Goal: Task Accomplishment & Management: Complete application form

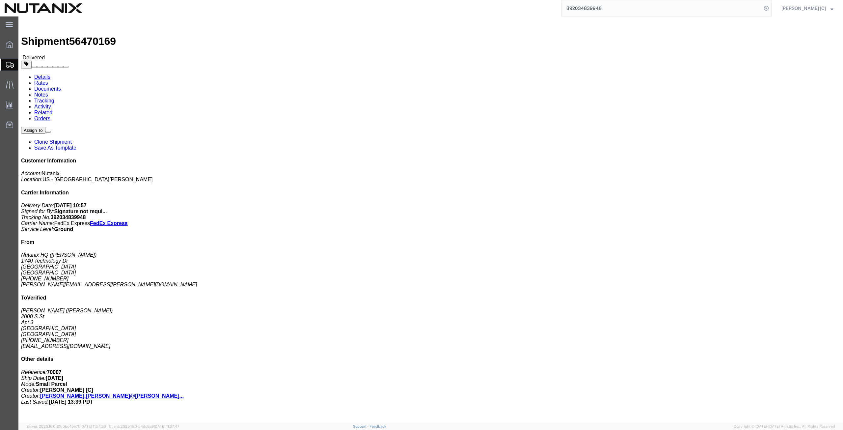
drag, startPoint x: 619, startPoint y: 9, endPoint x: 482, endPoint y: 15, distance: 137.2
click at [482, 15] on div "392034839948" at bounding box center [429, 8] width 685 height 16
paste input "7704337"
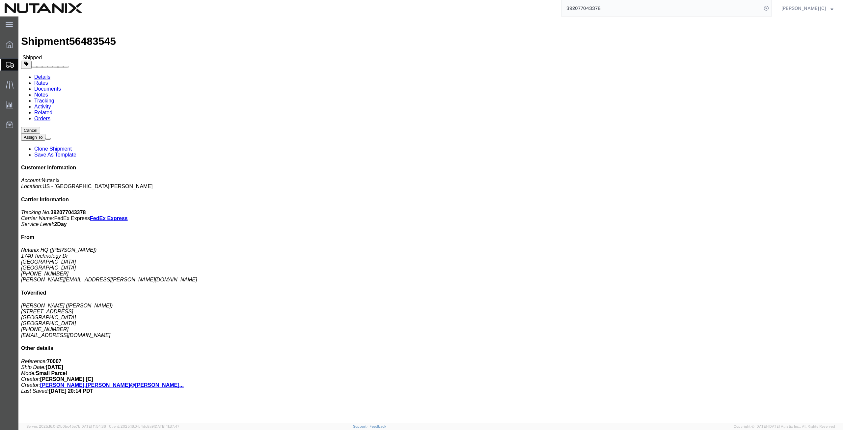
drag, startPoint x: 608, startPoint y: 9, endPoint x: 415, endPoint y: 1, distance: 192.6
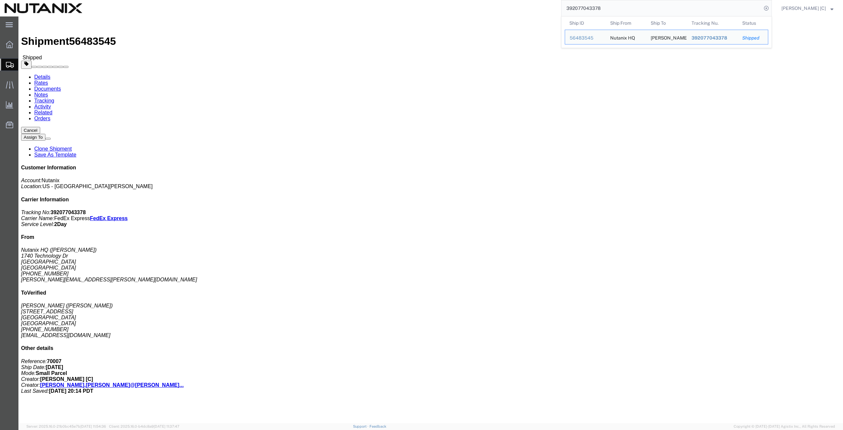
paste input "94462870"
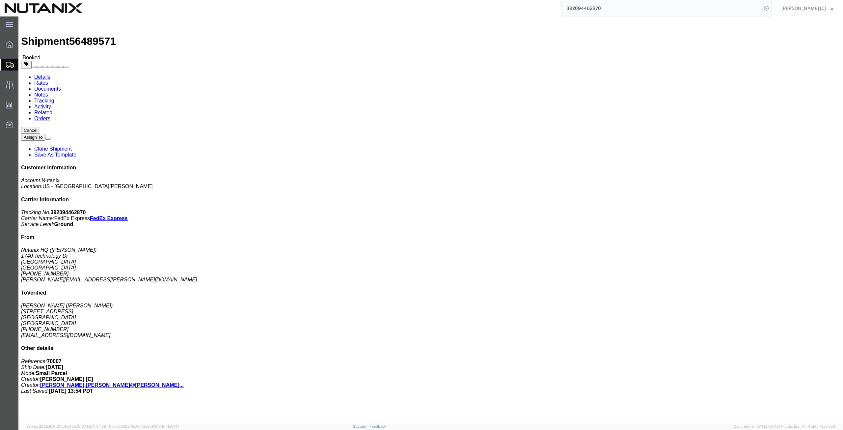
click at [480, 1] on div "392094462870" at bounding box center [429, 8] width 685 height 16
paste input "563001"
drag, startPoint x: 763, startPoint y: 88, endPoint x: 767, endPoint y: 84, distance: 5.4
click p "Tracking No: 392094563001 Carrier Name: FedEx Express FedEx Express Service Lev…"
drag, startPoint x: 613, startPoint y: 10, endPoint x: 480, endPoint y: 10, distance: 132.8
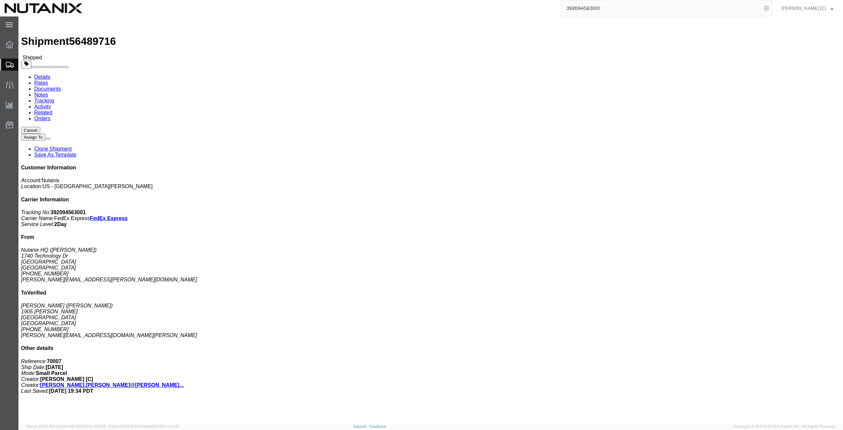
click at [482, 9] on div "392094563001" at bounding box center [429, 8] width 685 height 16
paste input "5028734"
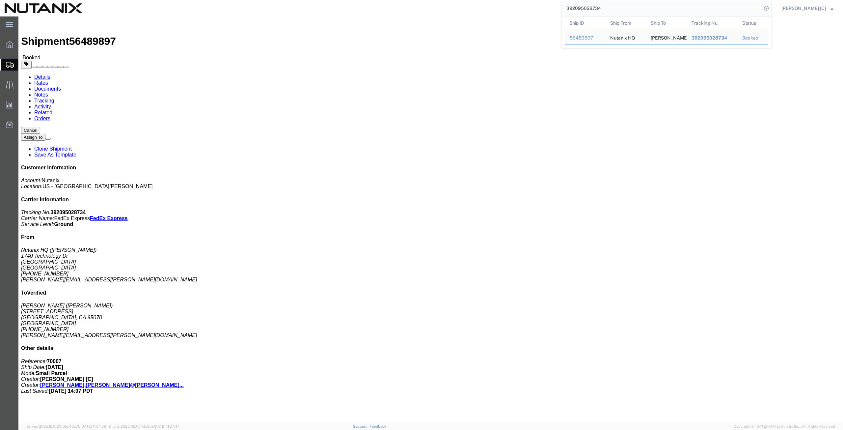
drag, startPoint x: 617, startPoint y: 9, endPoint x: 515, endPoint y: 15, distance: 102.0
click at [517, 15] on div "392095028734 Ship ID Ship From Ship To Tracking Nu. Status Ship ID 56489897 Shi…" at bounding box center [429, 8] width 685 height 16
paste input "136337362"
click at [623, 6] on input "392136337362" at bounding box center [662, 8] width 200 height 16
type input "392136337362"
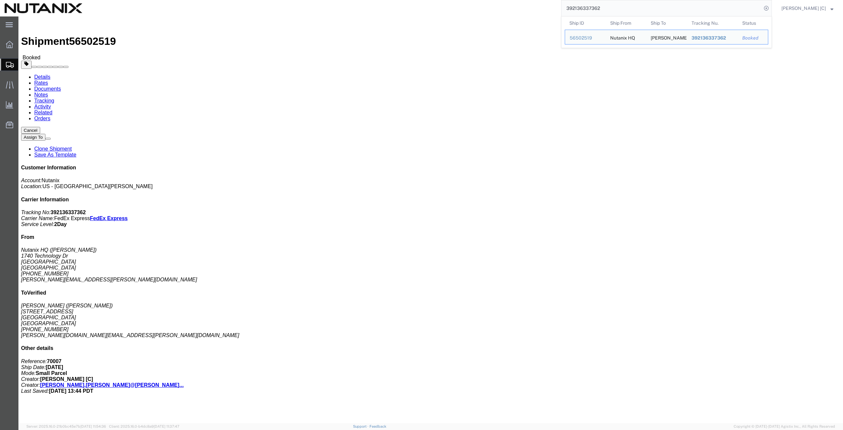
click at [0, 0] on span "Create from Template" at bounding box center [0, 0] width 0 height 0
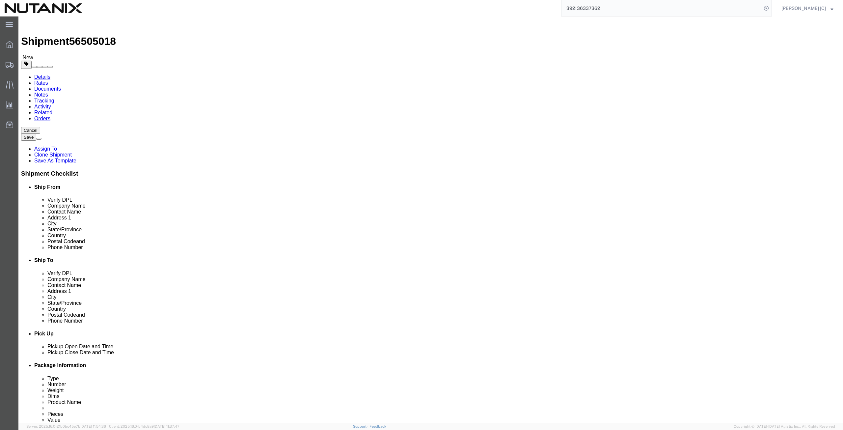
drag, startPoint x: 518, startPoint y: 138, endPoint x: 421, endPoint y: 154, distance: 98.5
click div "Location Select Select My Profile Location [GEOGRAPHIC_DATA] - [GEOGRAPHIC_DATA…"
type input "[PERSON_NAME]"
click p "- [PERSON_NAME] - ([PERSON_NAME]) [STREET_ADDRESS][PERSON_NAME]"
type input "[PERSON_NAME]"
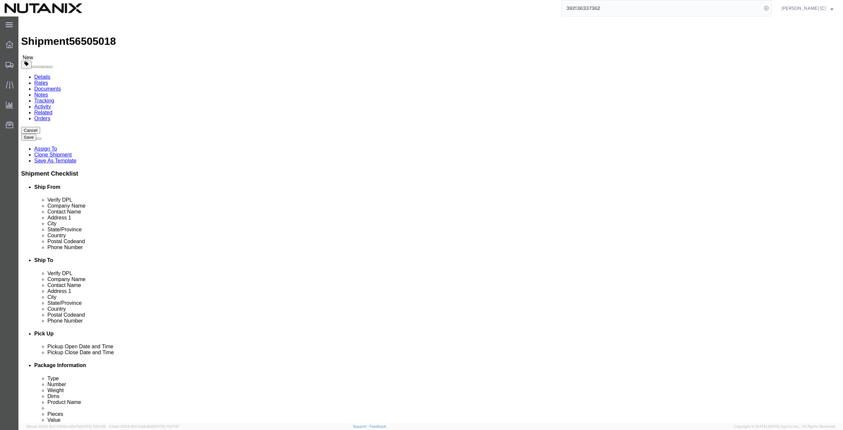
type input "[PERSON_NAME]"
type input "[STREET_ADDRESS][PERSON_NAME]"
type input "Reno"
type input "89521"
checkbox input "false"
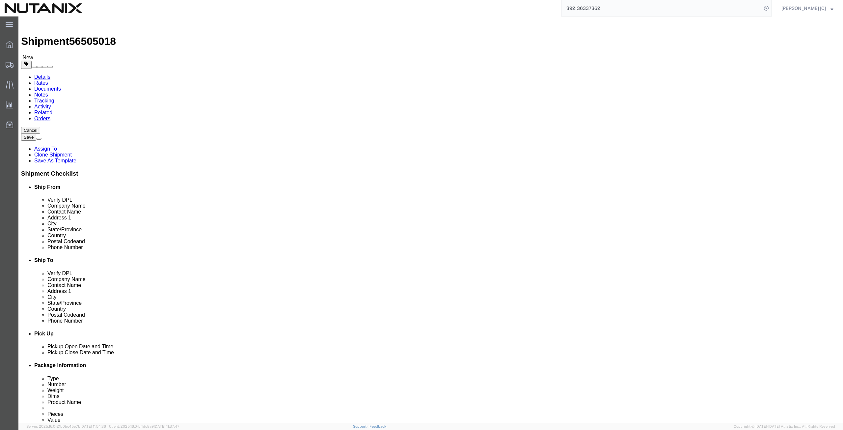
select select "NV"
type input "[PERSON_NAME]"
click input "text"
paste input "[PERSON_NAME][EMAIL_ADDRESS][PERSON_NAME][DOMAIN_NAME]"
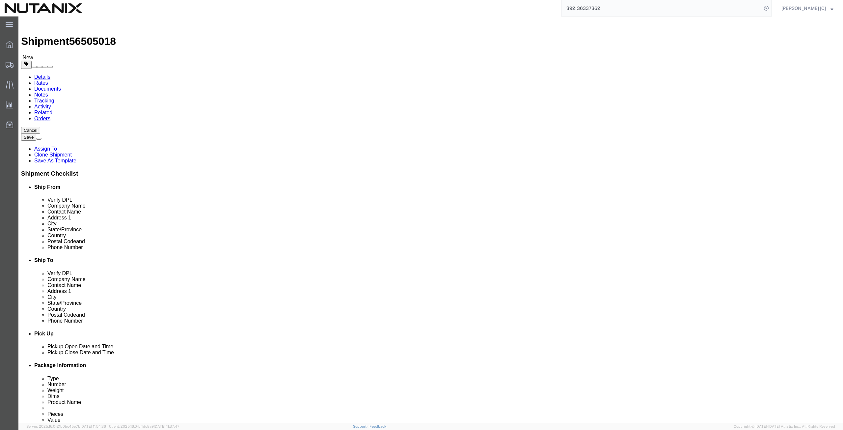
type input "[PERSON_NAME][EMAIL_ADDRESS][PERSON_NAME][DOMAIN_NAME]"
checkbox input "true"
click input "text"
paste input "[PHONE_NUMBER]"
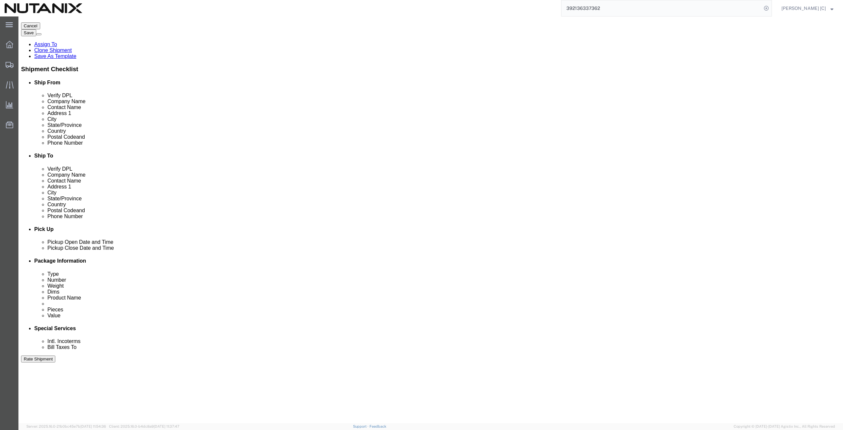
scroll to position [159, 0]
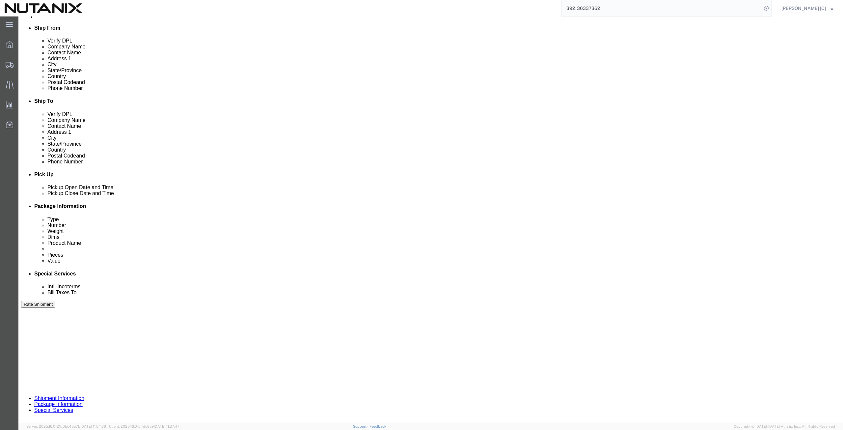
type input "[PHONE_NUMBER]"
click button "Continue"
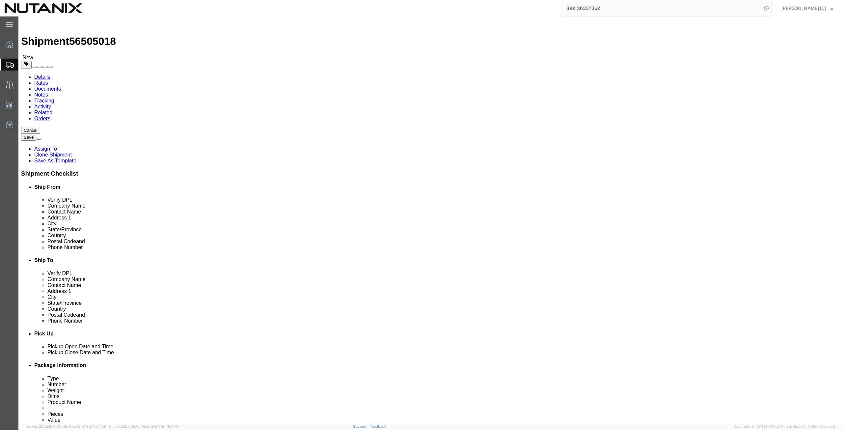
click button "Continue"
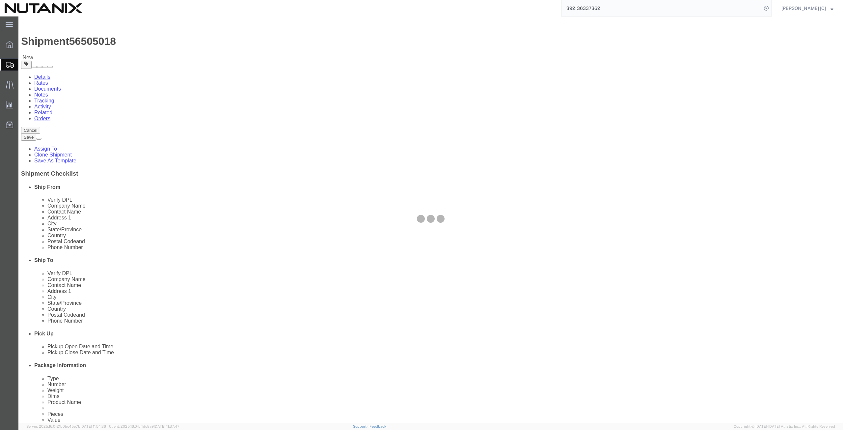
select select
select select "COSTCENTER"
select select "48694"
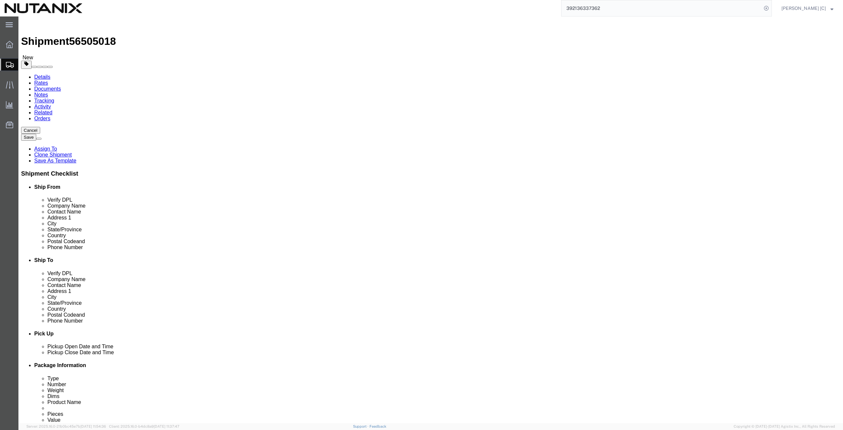
click button "Rate Shipment"
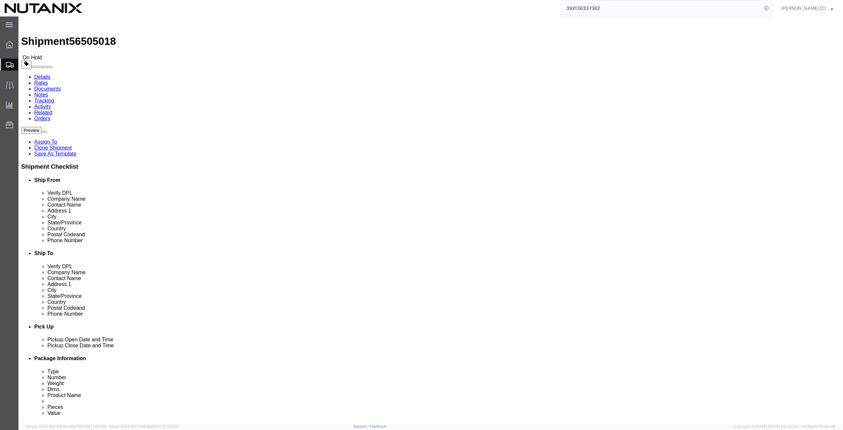
click button "Rate Shipment"
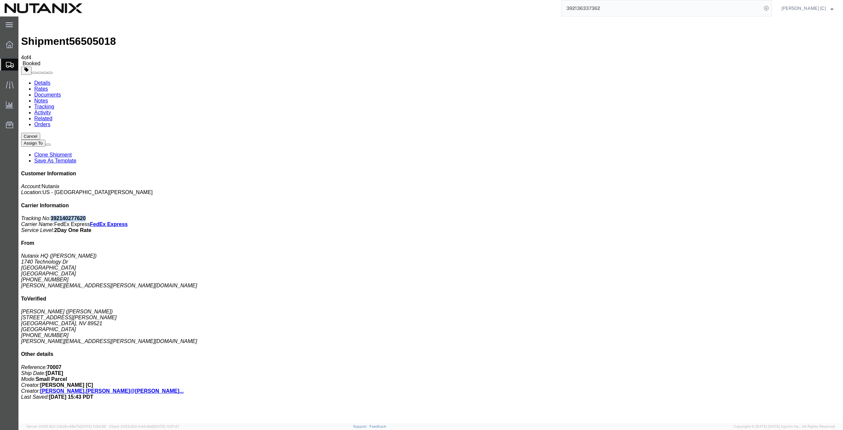
drag, startPoint x: 788, startPoint y: 99, endPoint x: 749, endPoint y: 102, distance: 39.3
click at [749, 215] on p "Tracking No: 392140277620 Carrier Name: FedEx Express FedEx Express Service Lev…" at bounding box center [431, 224] width 820 height 18
copy b "392140277620"
drag, startPoint x: 387, startPoint y: 132, endPoint x: 388, endPoint y: 137, distance: 4.7
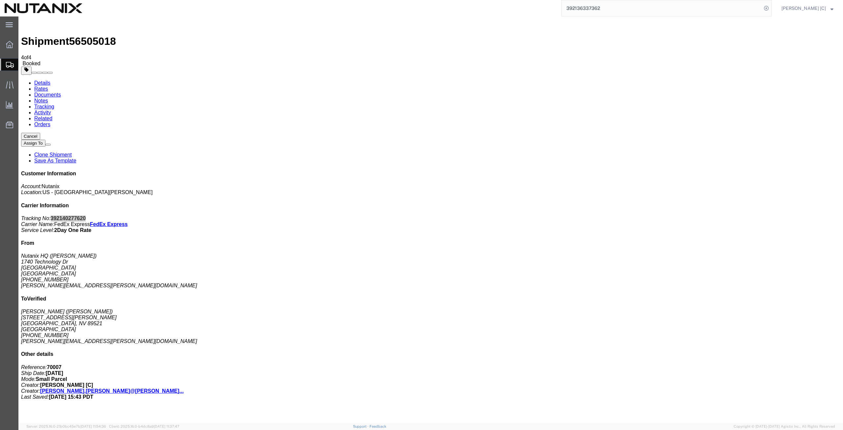
click at [0, 0] on span "Create from Template" at bounding box center [0, 0] width 0 height 0
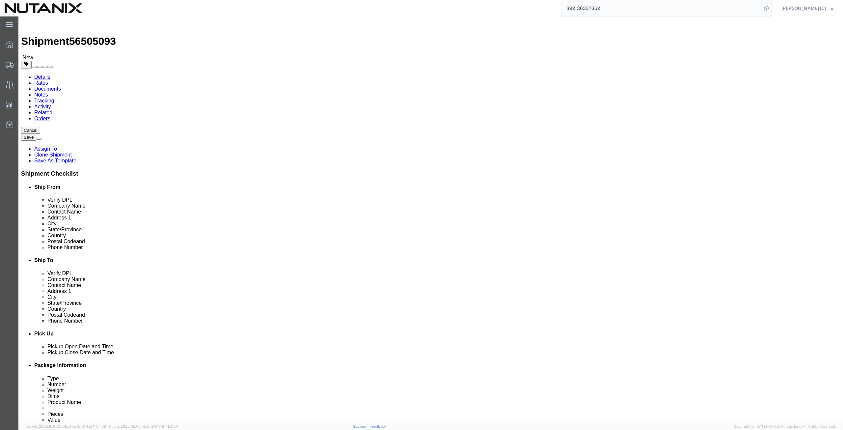
drag, startPoint x: 516, startPoint y: 135, endPoint x: 311, endPoint y: 145, distance: 204.5
click div "Ship From Location Location Select Select My Profile Location [GEOGRAPHIC_DATA]…"
type input "[PERSON_NAME]"
click p "- [PERSON_NAME] - ([PERSON_NAME]) [STREET_ADDRESS][PERSON_NAME]"
type input "[PERSON_NAME]"
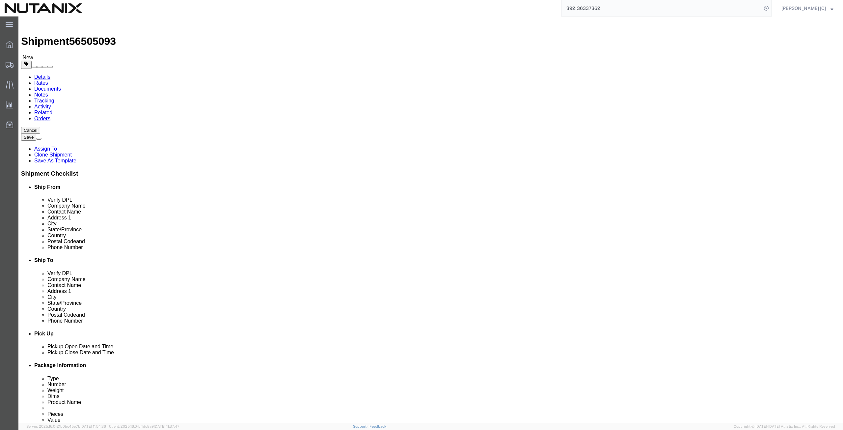
type input "[PERSON_NAME]"
type input "[STREET_ADDRESS][PERSON_NAME]"
type input "#M7"
type input "[GEOGRAPHIC_DATA]"
type input "98262"
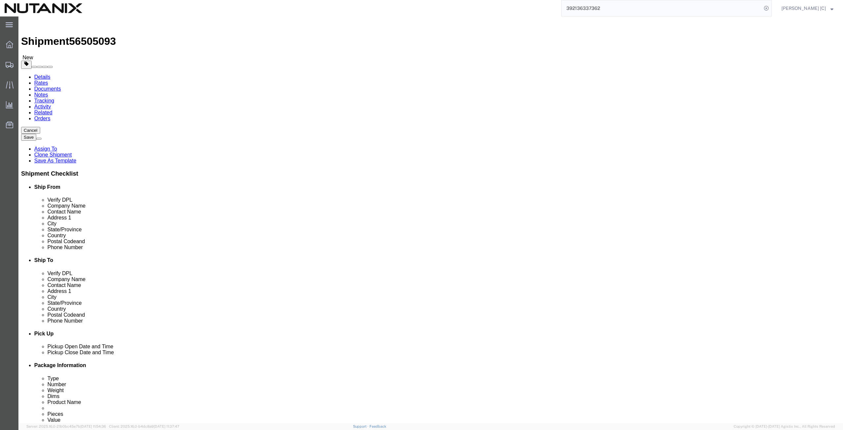
type input "2538829555"
type input "[EMAIL_ADDRESS][PERSON_NAME][DOMAIN_NAME]"
select select "WA"
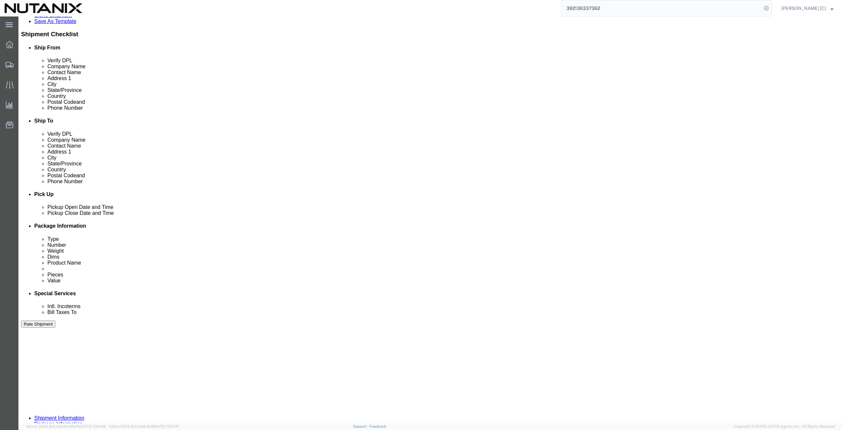
scroll to position [159, 0]
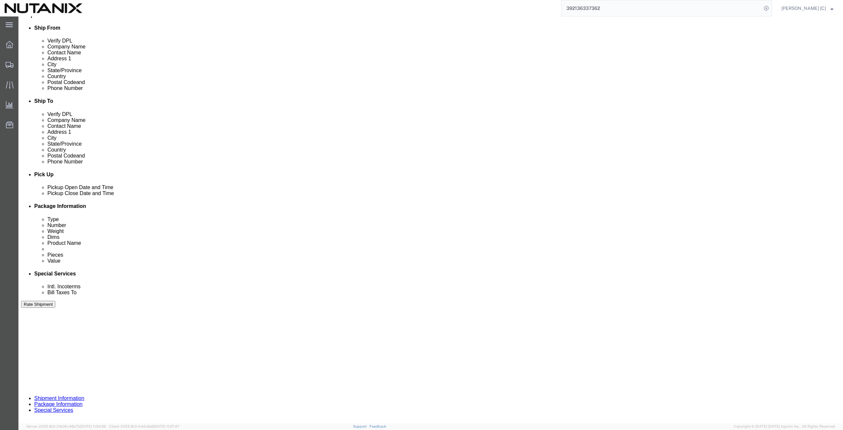
type input "[PERSON_NAME]"
click button "Continue"
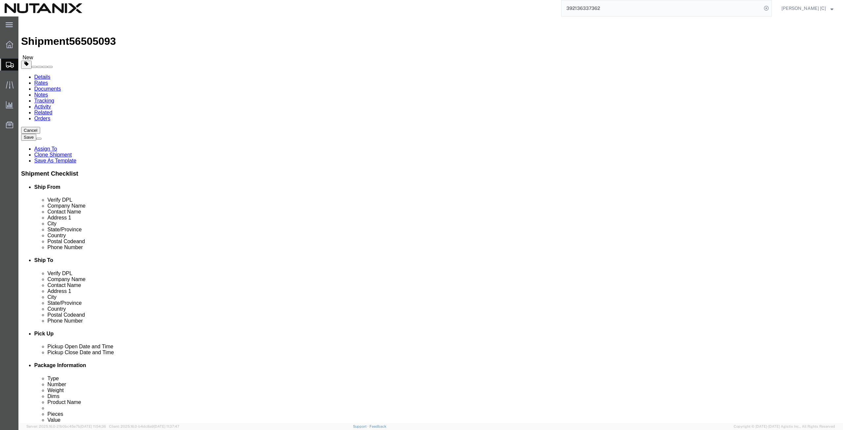
click button "Continue"
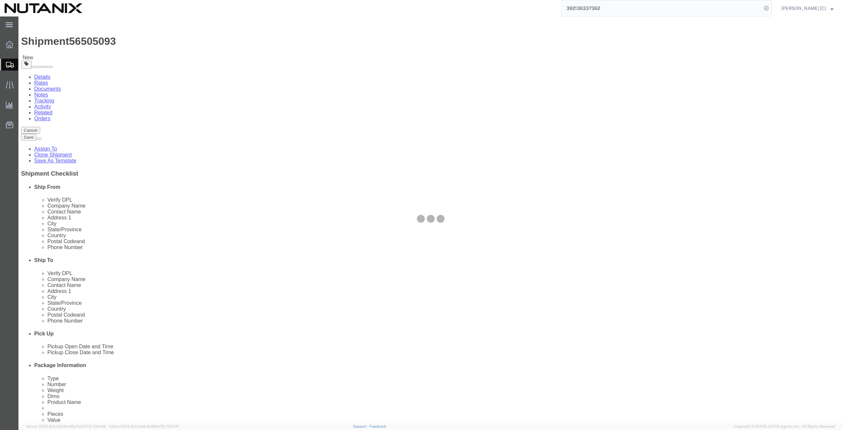
select select
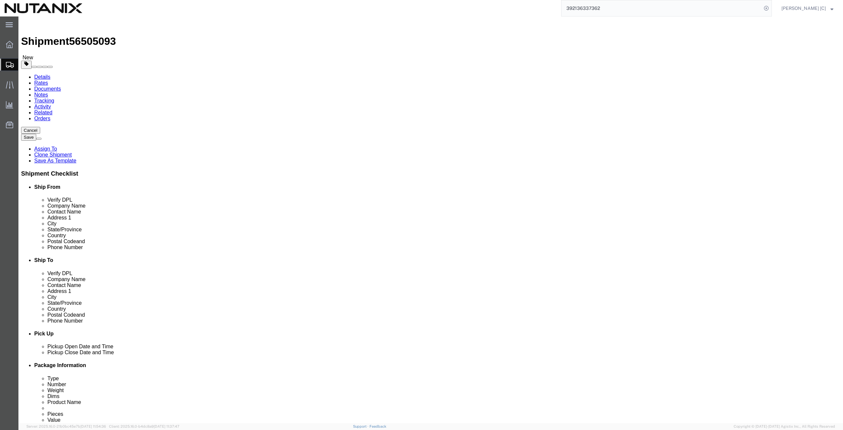
select select "COSTCENTER"
select select "48694"
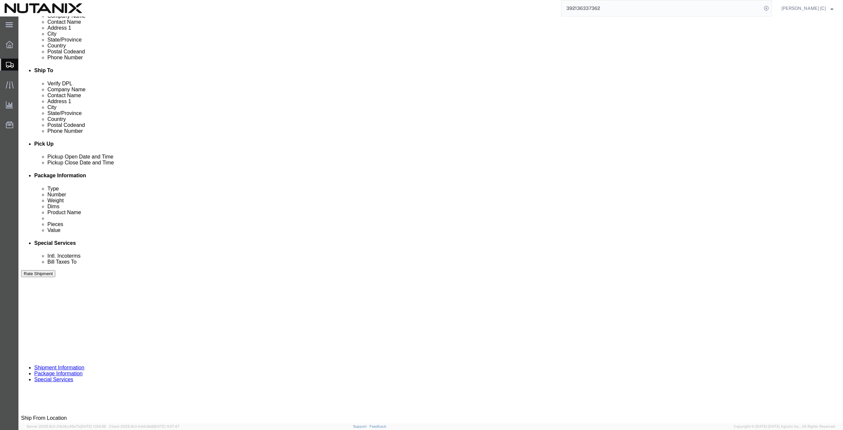
scroll to position [229, 0]
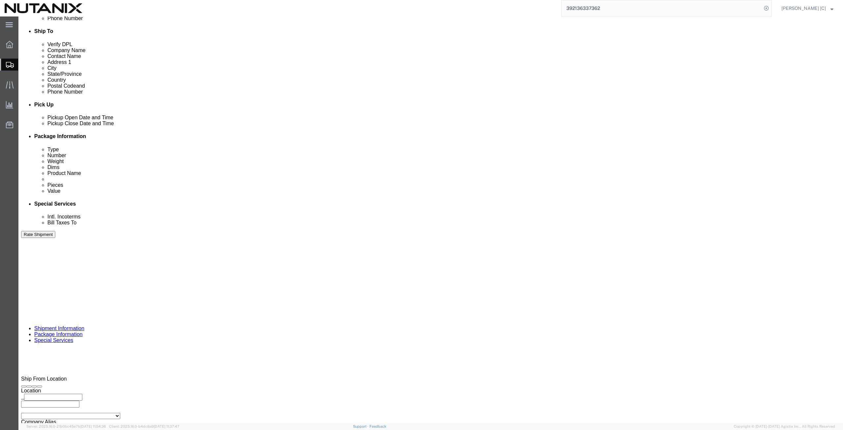
click icon
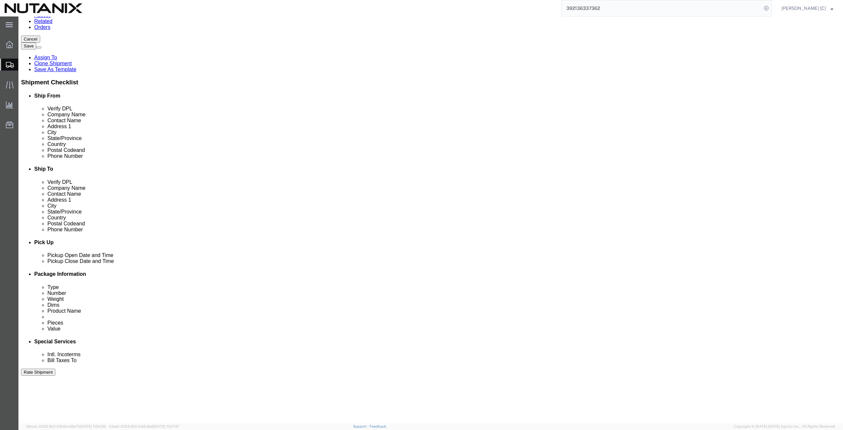
scroll to position [77, 0]
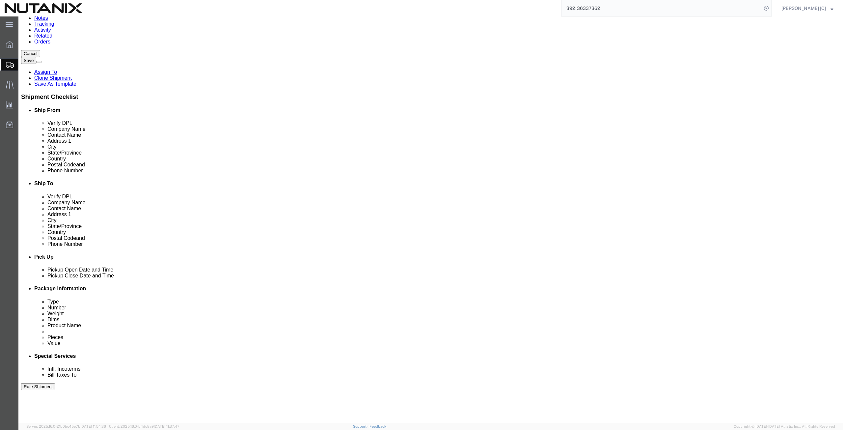
click button "Rate Shipment"
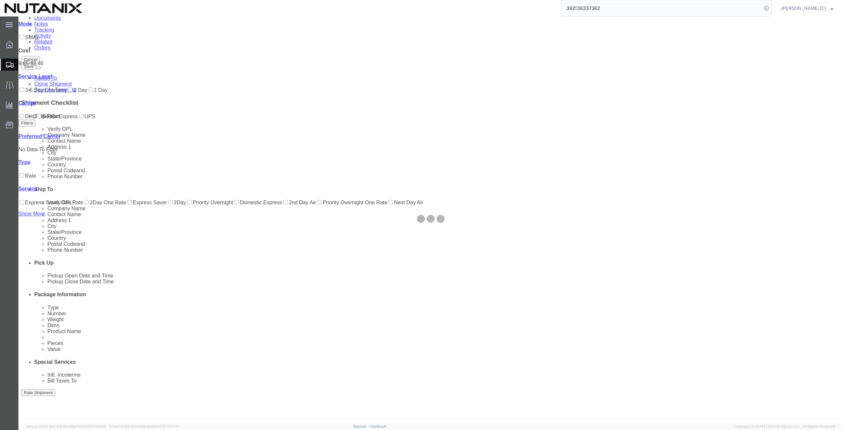
scroll to position [0, 0]
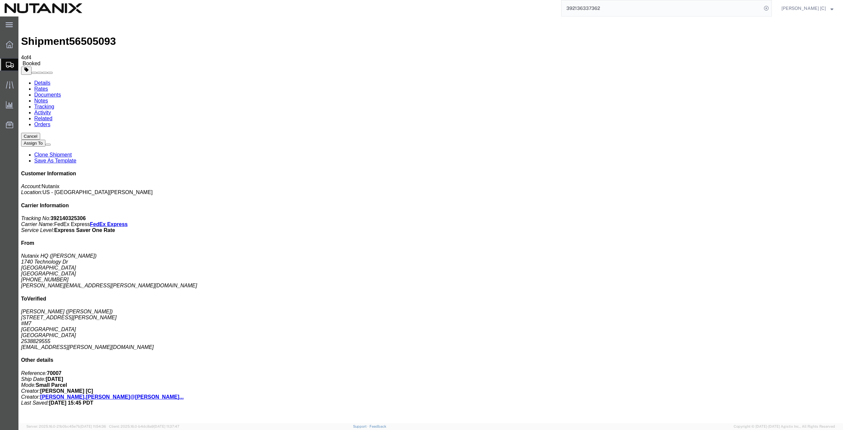
drag, startPoint x: 784, startPoint y: 100, endPoint x: 752, endPoint y: 104, distance: 32.5
click at [752, 215] on p "Tracking No: 392140325306 Carrier Name: FedEx Express FedEx Express Service Lev…" at bounding box center [431, 224] width 820 height 18
copy b "392140325306"
click at [0, 0] on span "Create from Template" at bounding box center [0, 0] width 0 height 0
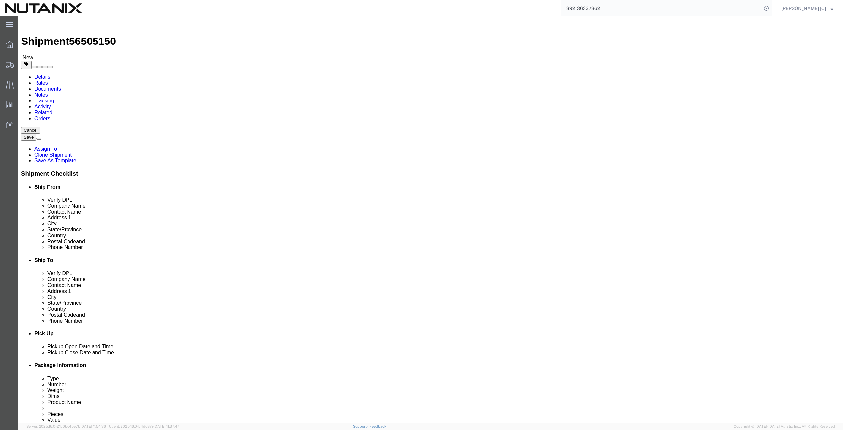
drag, startPoint x: 516, startPoint y: 137, endPoint x: 433, endPoint y: 146, distance: 83.5
click div "Location Select Select My Profile Location [GEOGRAPHIC_DATA] - [GEOGRAPHIC_DATA…"
type input "[PERSON_NAME]"
click p "- [PERSON_NAME] - ([PERSON_NAME]) [STREET_ADDRESS]"
type input "[PERSON_NAME]"
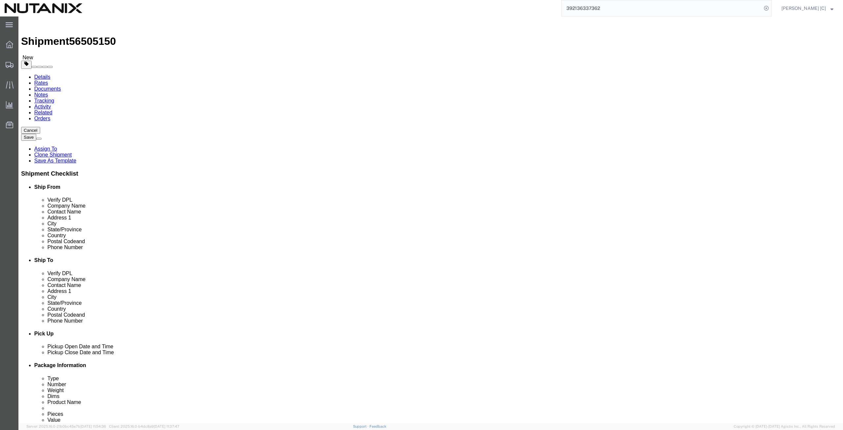
type input "[PERSON_NAME]"
type input "[STREET_ADDRESS]"
type input "[GEOGRAPHIC_DATA]"
type input "90068"
checkbox input "false"
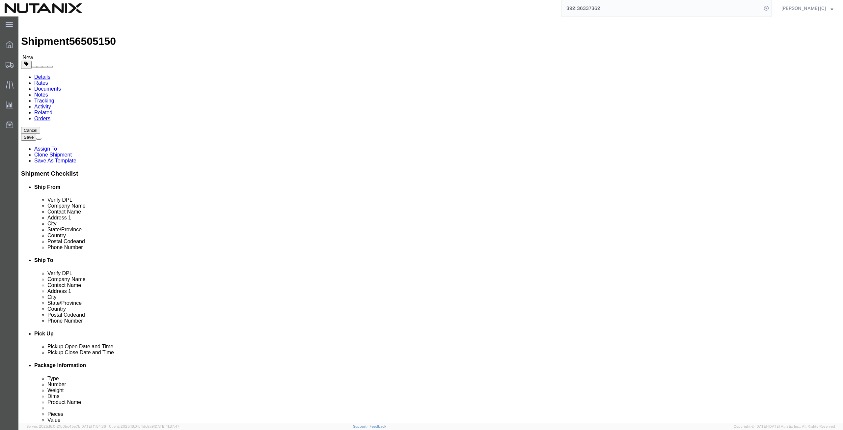
select select "CA"
drag, startPoint x: 501, startPoint y: 136, endPoint x: 417, endPoint y: 129, distance: 84.0
click div "Location Select Select My Profile Location [GEOGRAPHIC_DATA] - [GEOGRAPHIC_DATA…"
type input "[PERSON_NAME]"
click input "text"
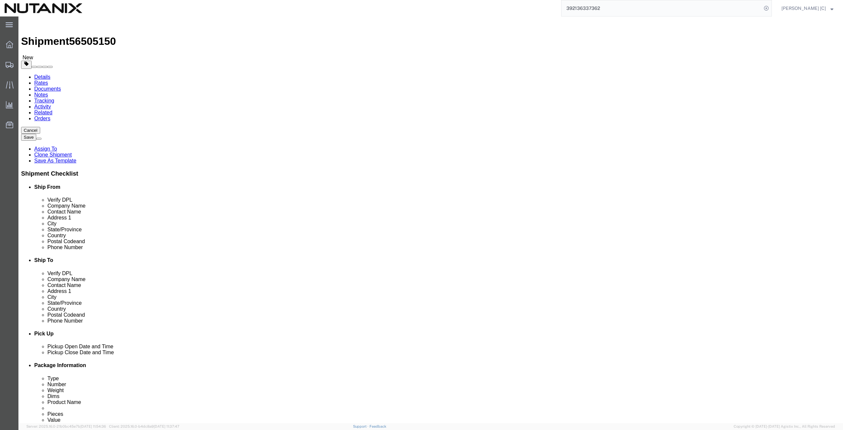
paste input "[PERSON_NAME][EMAIL_ADDRESS][PERSON_NAME][DOMAIN_NAME]"
type input "[PERSON_NAME][EMAIL_ADDRESS][PERSON_NAME][DOMAIN_NAME]"
checkbox input "true"
click input "text"
type input "4083980665"
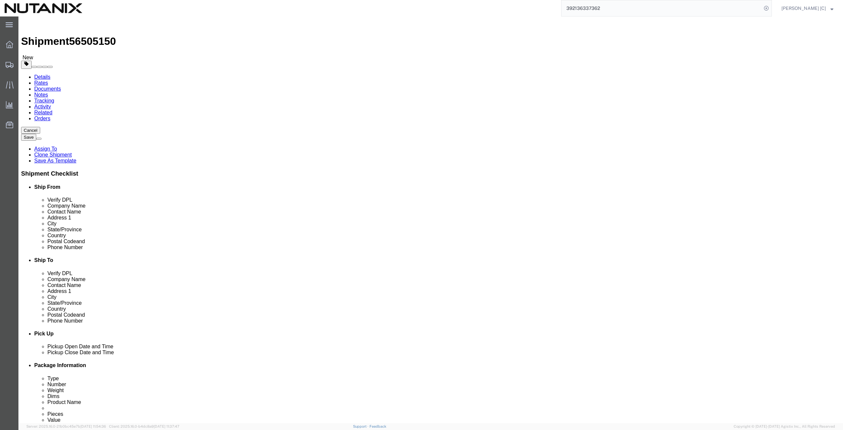
click label
click input "checkbox"
checkbox input "true"
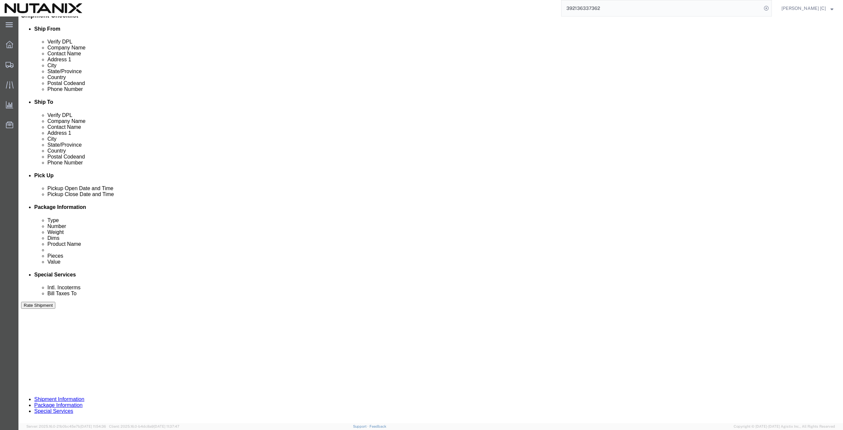
scroll to position [159, 0]
click button "Continue"
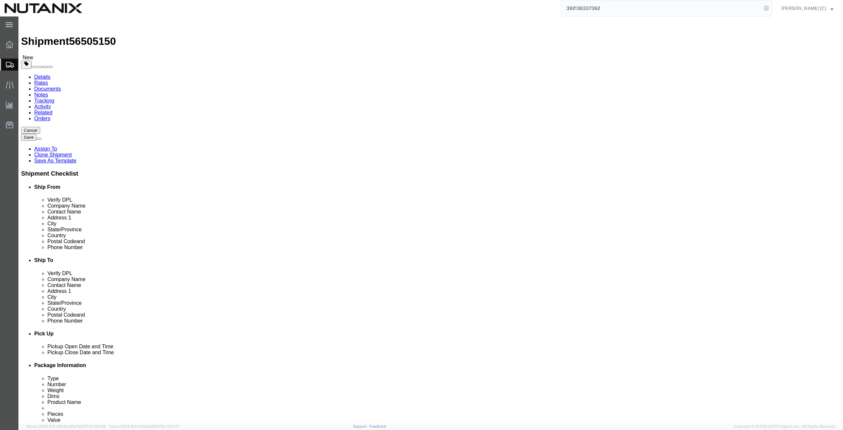
click button "Continue"
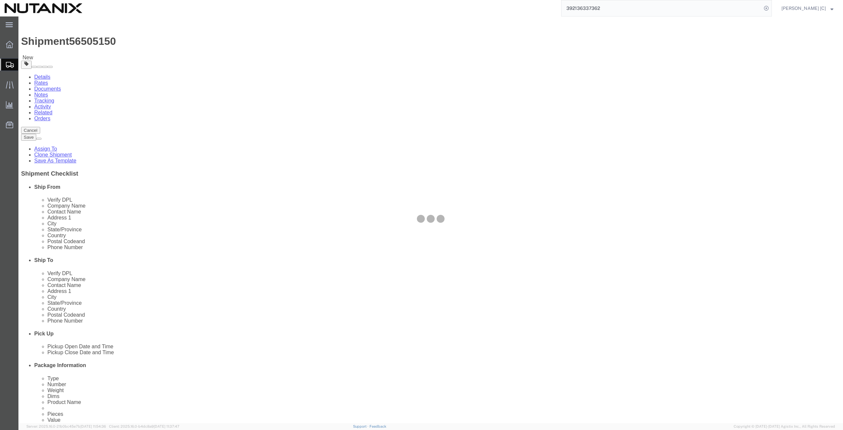
select select
select select "COSTCENTER"
select select "48694"
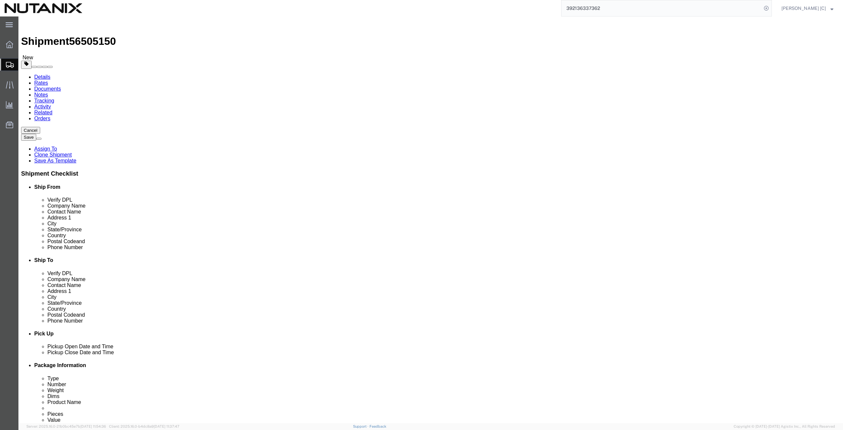
click icon
click link "Package Information"
click icon
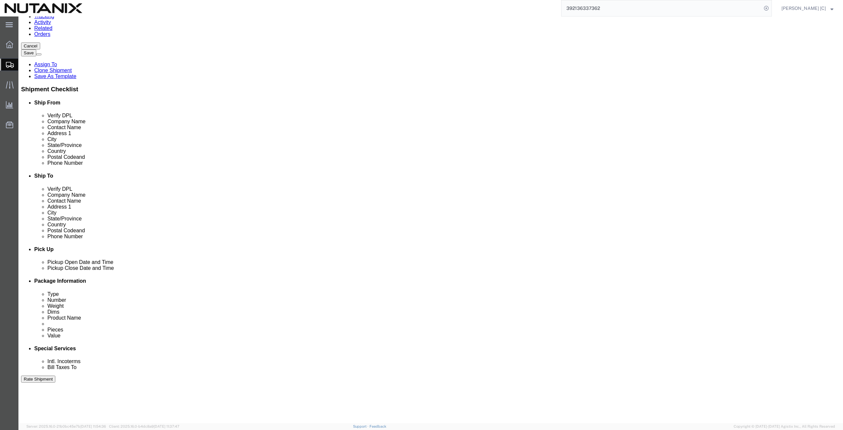
scroll to position [229, 0]
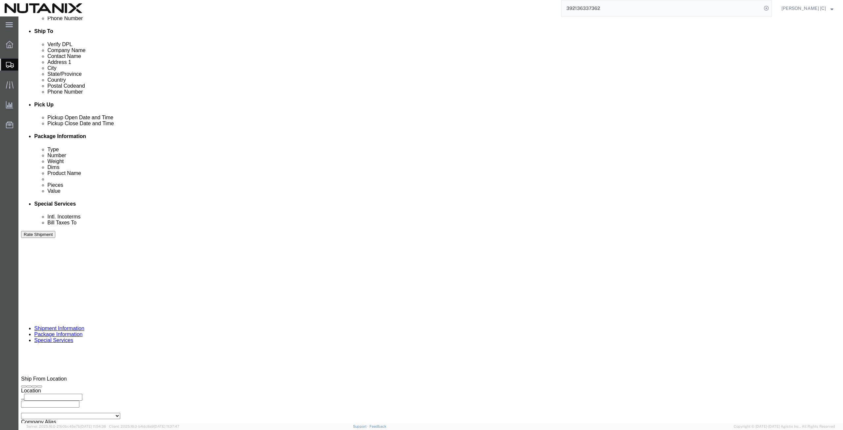
click button "Rate Shipment"
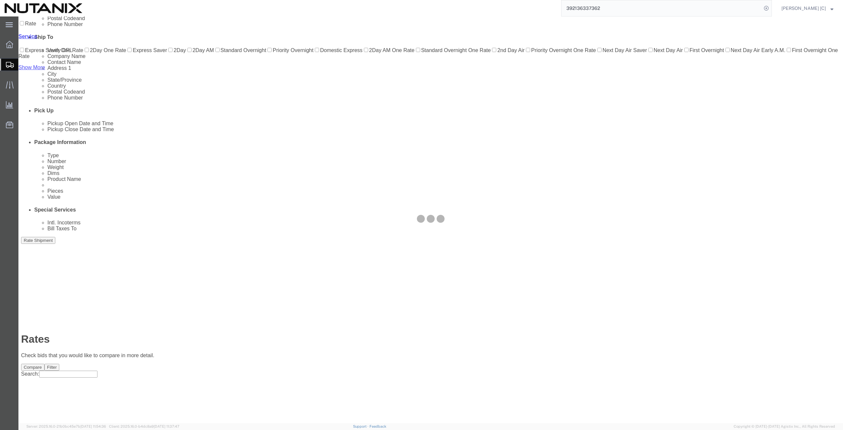
scroll to position [0, 0]
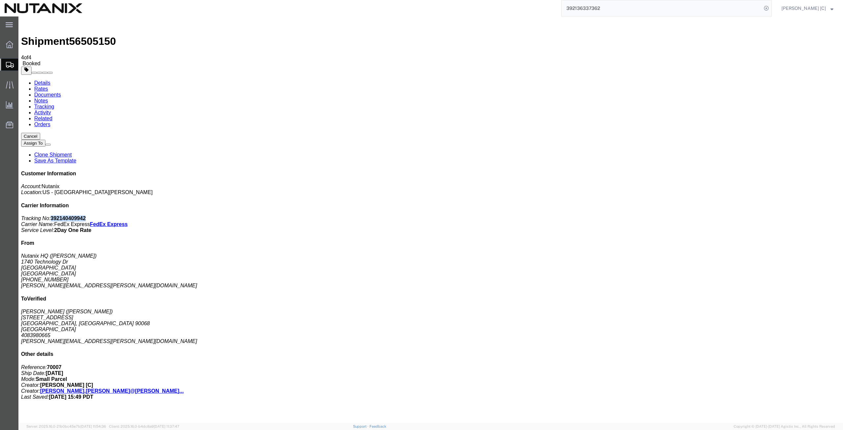
drag, startPoint x: 783, startPoint y: 102, endPoint x: 752, endPoint y: 99, distance: 30.8
click at [752, 215] on p "Tracking No: 392140409942 Carrier Name: FedEx Express FedEx Express Service Lev…" at bounding box center [431, 224] width 820 height 18
copy b "392140409942"
click at [0, 0] on span "Create from Template" at bounding box center [0, 0] width 0 height 0
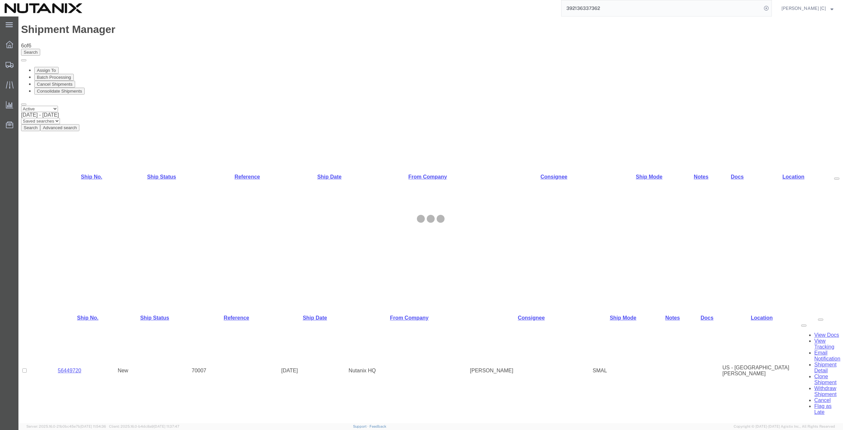
select select "46554"
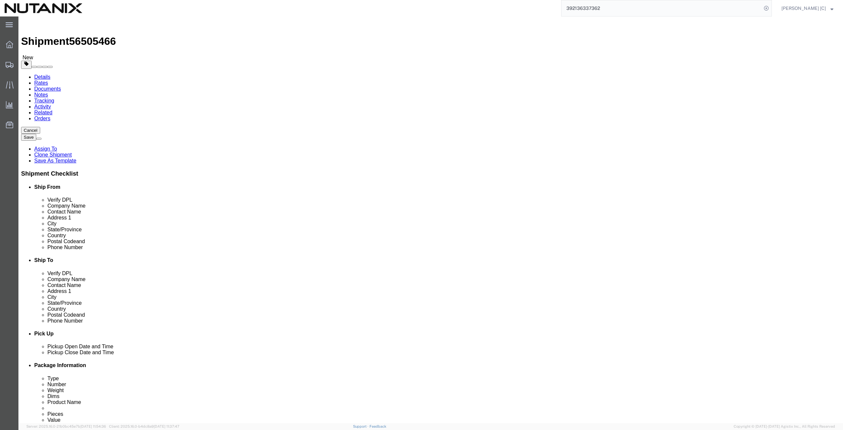
drag, startPoint x: 157, startPoint y: 124, endPoint x: 108, endPoint y: 116, distance: 49.3
click div "Location Select Select My Profile Location [GEOGRAPHIC_DATA] - [GEOGRAPHIC_DATA…"
paste input "[PERSON_NAME]"
type input "[PERSON_NAME]"
click div "Location Select Select My Profile Location [GEOGRAPHIC_DATA] - [GEOGRAPHIC_DATA…"
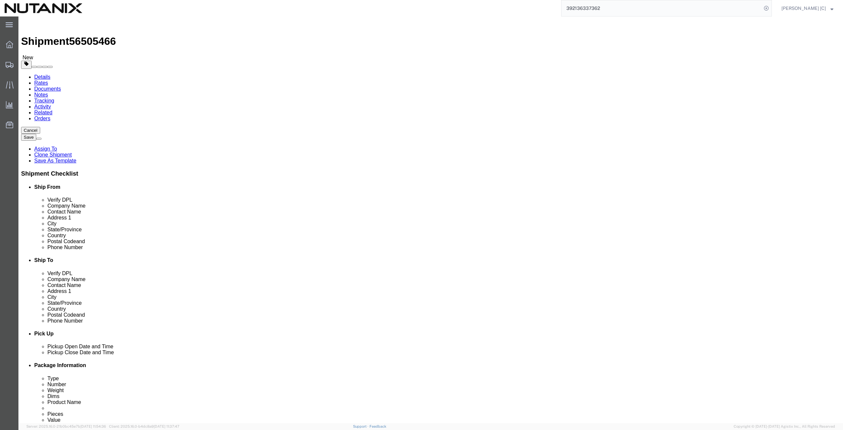
paste input "[PERSON_NAME]"
type input "[PERSON_NAME]"
drag, startPoint x: 159, startPoint y: 147, endPoint x: 43, endPoint y: 144, distance: 116.7
click div "Address [STREET_ADDRESS][US_STATE]"
paste input "[STREET_ADDRESS]"
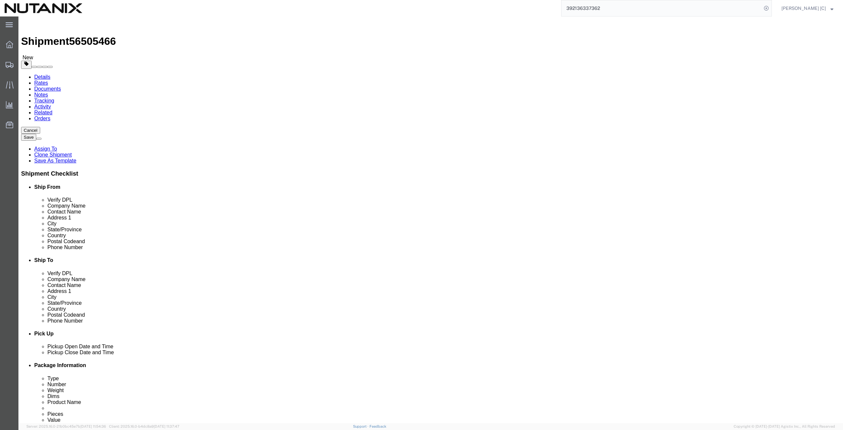
type input "[STREET_ADDRESS]"
drag, startPoint x: 153, startPoint y: 163, endPoint x: 97, endPoint y: 154, distance: 56.5
click div "Location Select Select My Profile Location [GEOGRAPHIC_DATA] - [GEOGRAPHIC_DATA…"
drag, startPoint x: 143, startPoint y: 175, endPoint x: 114, endPoint y: 168, distance: 30.1
click div "Location Select Select My Profile Location [GEOGRAPHIC_DATA] - [GEOGRAPHIC_DATA…"
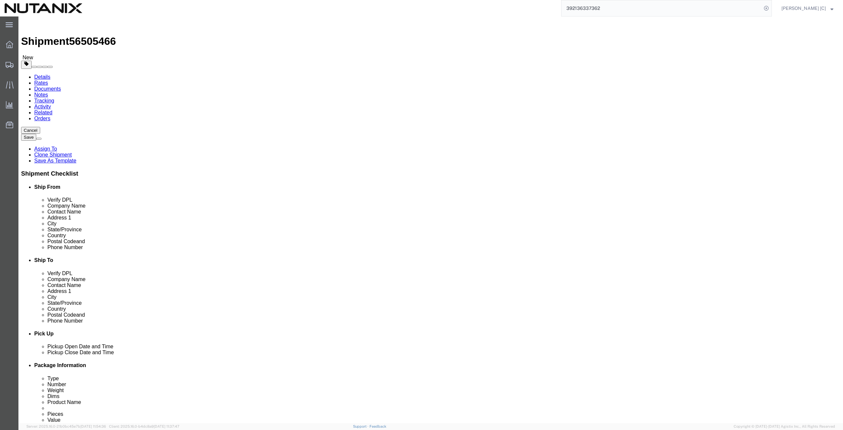
paste input "[GEOGRAPHIC_DATA]"
type input "[GEOGRAPHIC_DATA]"
type input "north"
select select "NC"
drag, startPoint x: 151, startPoint y: 213, endPoint x: 97, endPoint y: 210, distance: 54.8
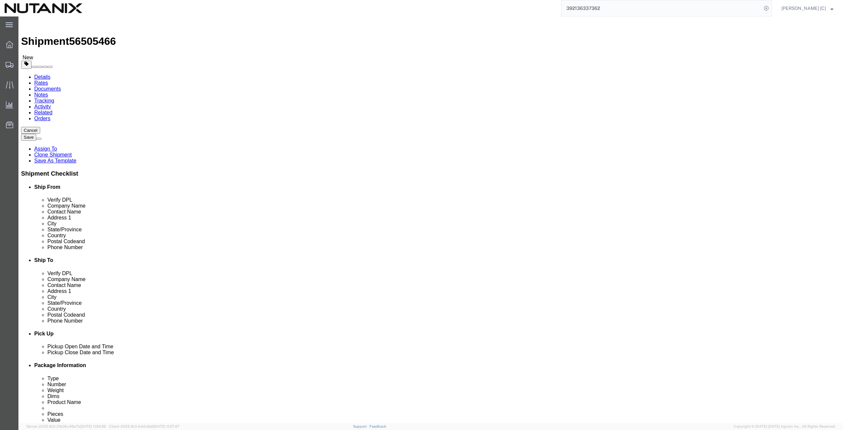
click div "Postal Code 75093"
paste input "27604"
type input "27604"
drag, startPoint x: 169, startPoint y: 225, endPoint x: 98, endPoint y: 217, distance: 72.3
click div "Location Select Select My Profile Location [GEOGRAPHIC_DATA] - [GEOGRAPHIC_DATA…"
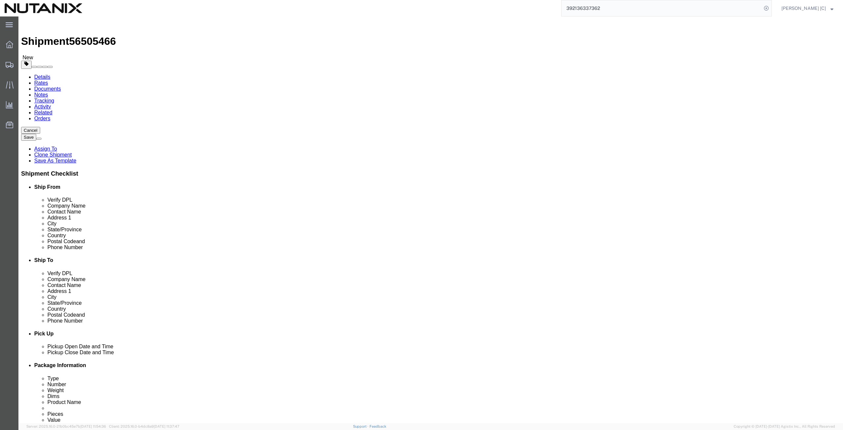
paste input "[PHONE_NUMBER]"
type input "[PHONE_NUMBER]"
click div "Location Select Select My Profile Location [GEOGRAPHIC_DATA] - [GEOGRAPHIC_DATA…"
paste input "karlie.[PERSON_NAME]"
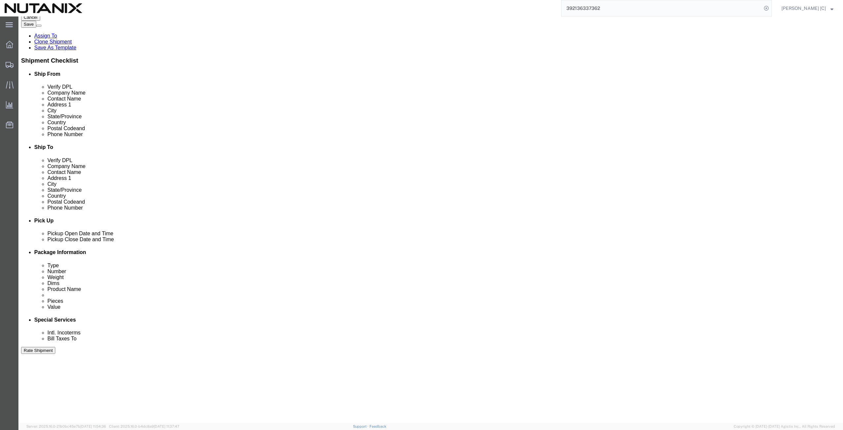
scroll to position [154, 0]
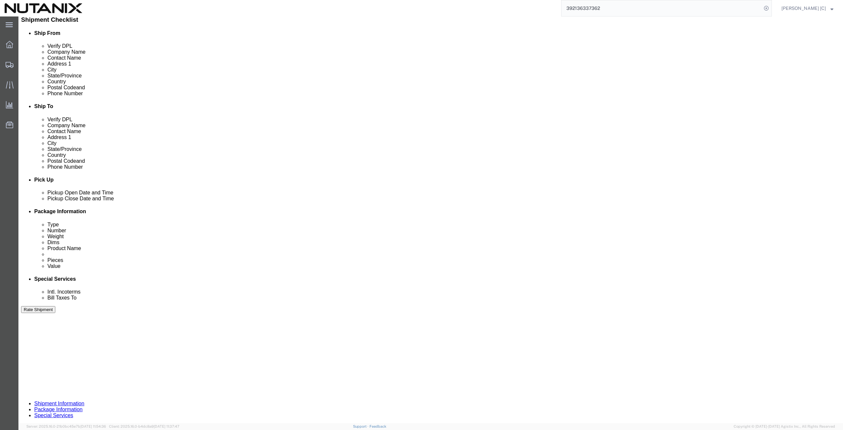
type input "[EMAIL_ADDRESS][PERSON_NAME][DOMAIN_NAME]"
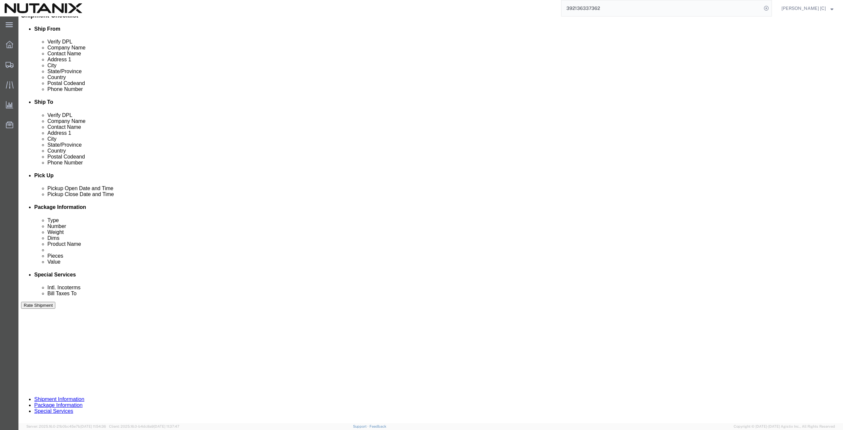
scroll to position [159, 0]
click div "Previous Continue"
click button "Continue"
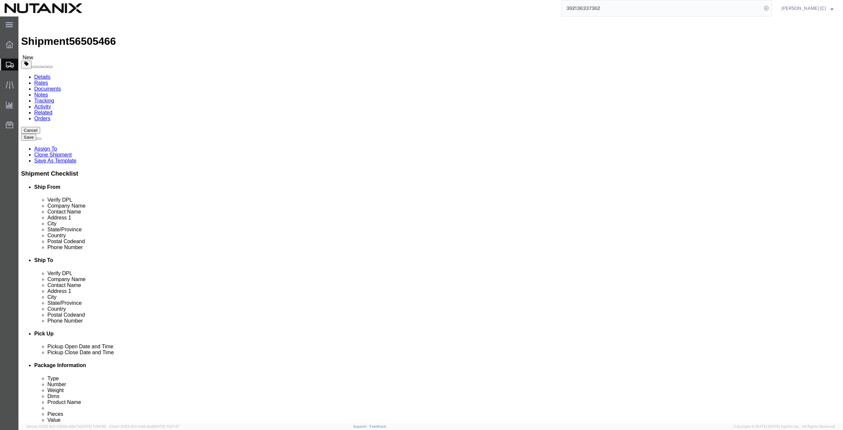
click dd "1.00 USD"
click div
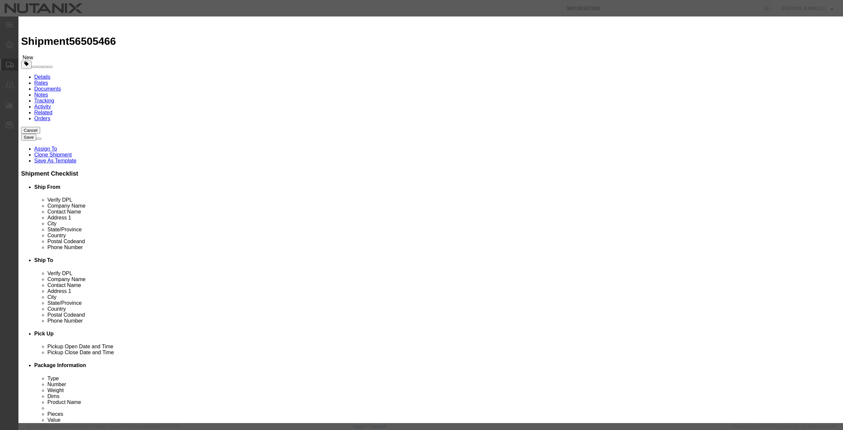
drag, startPoint x: 316, startPoint y: 74, endPoint x: 272, endPoint y: 70, distance: 44.0
click div "Product Name Mac Book Pro Pieces 1.00 Select Bag Barrels 100Board Feet Bottle B…"
type input "1000"
click button "Save & Close"
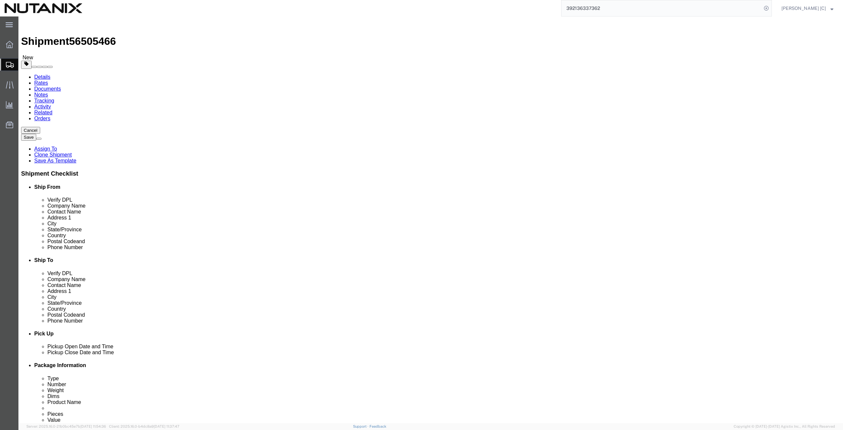
click button "Continue"
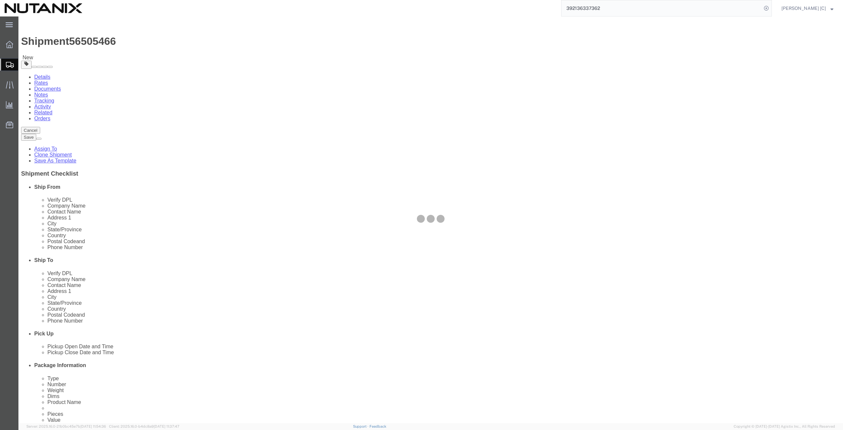
select select
select select "COSTCENTER"
select select "48694"
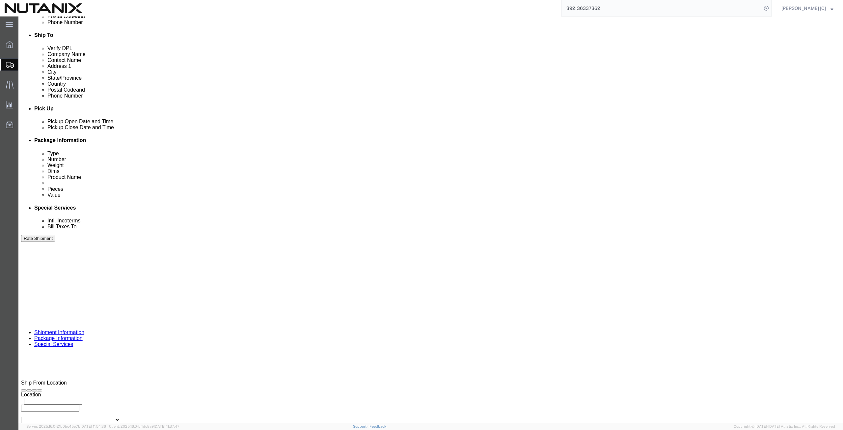
scroll to position [229, 0]
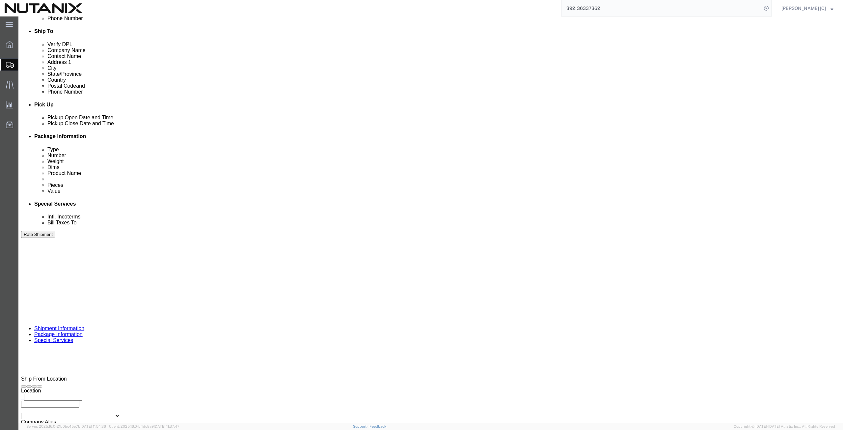
click button "Rate Shipment"
